Goal: Task Accomplishment & Management: Manage account settings

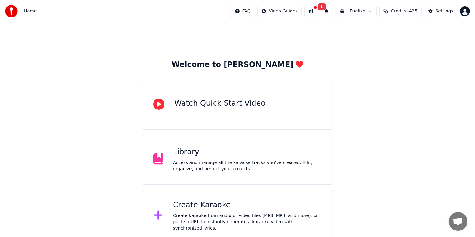
click at [319, 8] on span "1" at bounding box center [321, 6] width 8 height 7
click at [366, 32] on button "Update" at bounding box center [370, 30] width 27 height 11
click at [309, 11] on button at bounding box center [310, 11] width 13 height 11
click at [75, 46] on div "Welcome to Youka Watch Quick Start Video Library Access and manage all the kara…" at bounding box center [237, 164] width 475 height 284
click at [181, 153] on div "Library" at bounding box center [247, 152] width 149 height 10
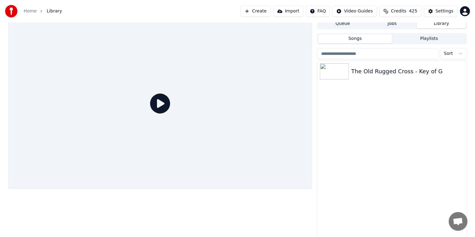
scroll to position [6, 0]
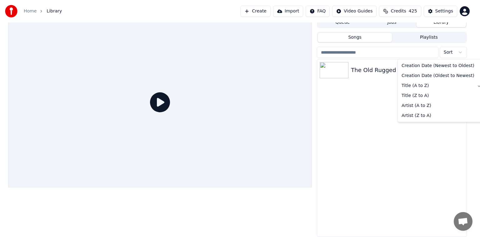
click at [446, 53] on html "Home Library Create Import FAQ Video Guides Credits 425 Settings Queue Jobs Lib…" at bounding box center [240, 112] width 480 height 237
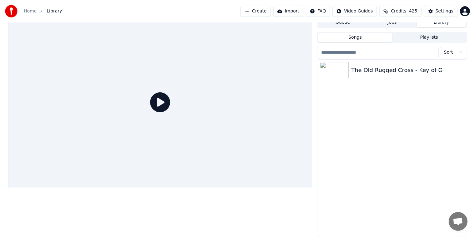
scroll to position [5, 0]
click at [424, 40] on button "Playlists" at bounding box center [429, 38] width 74 height 9
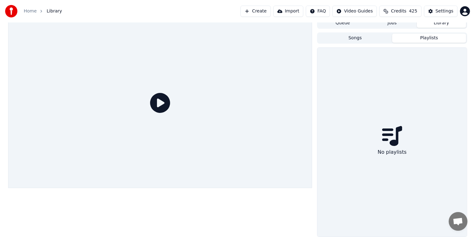
click at [356, 36] on button "Songs" at bounding box center [355, 38] width 74 height 9
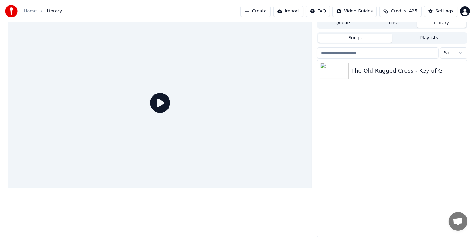
click at [356, 36] on button "Songs" at bounding box center [355, 38] width 74 height 9
click at [438, 23] on button "Library" at bounding box center [441, 23] width 49 height 9
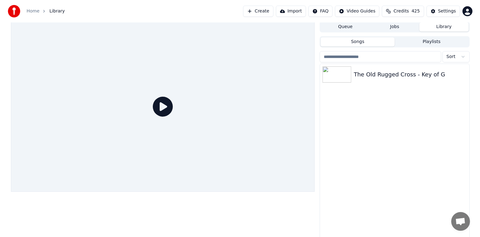
scroll to position [0, 0]
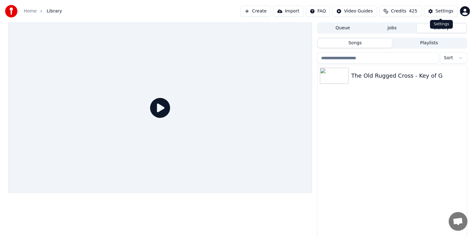
click at [451, 10] on div "Settings" at bounding box center [444, 11] width 18 height 6
